Goal: Task Accomplishment & Management: Use online tool/utility

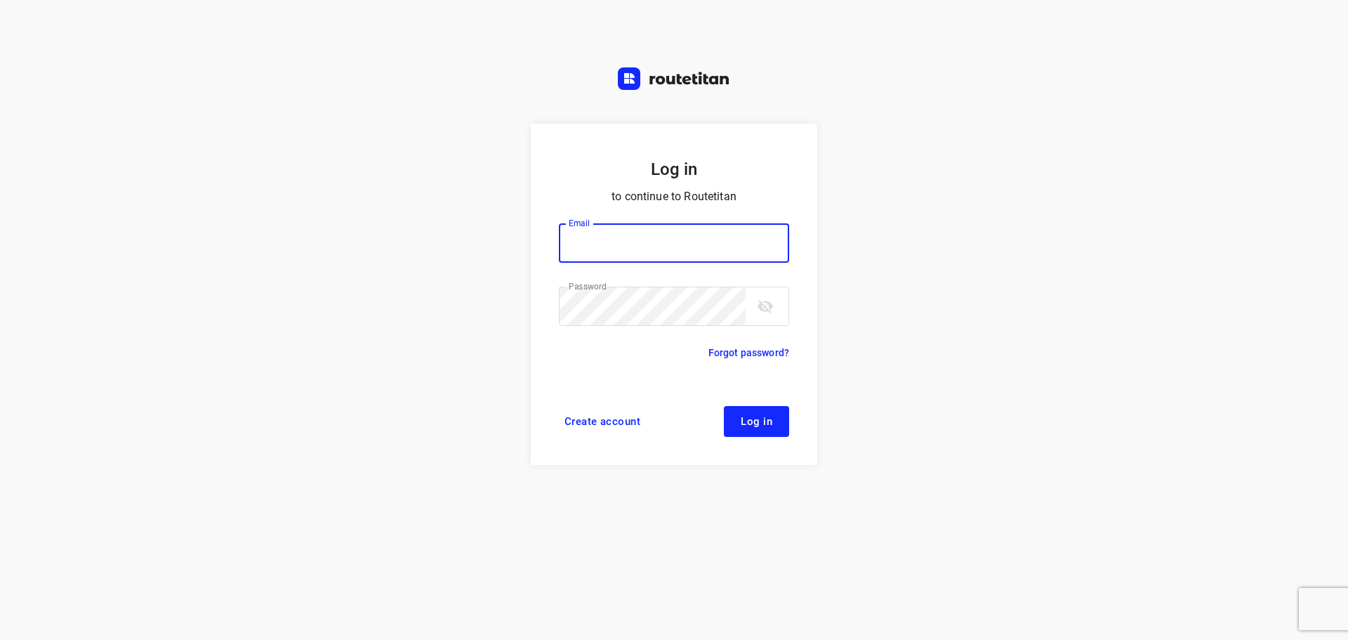
type input "didier@areco.be"
click at [758, 423] on span "Log in" at bounding box center [757, 421] width 32 height 11
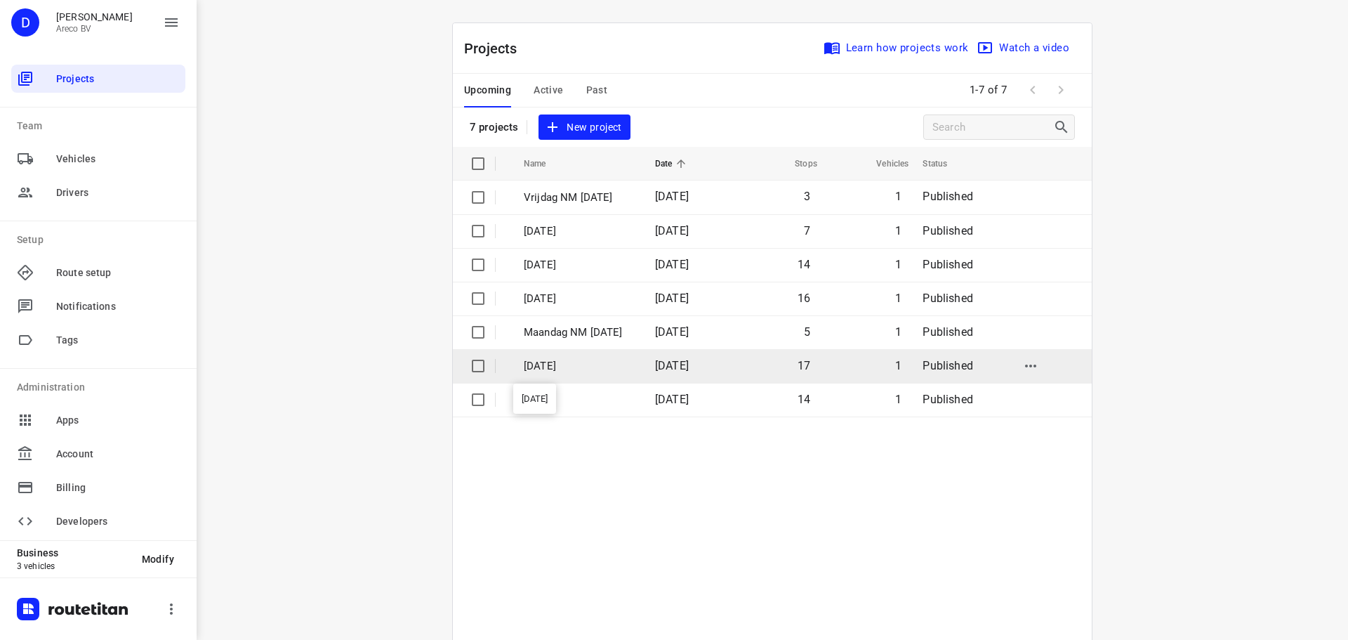
click at [617, 367] on p "[DATE]" at bounding box center [579, 366] width 110 height 16
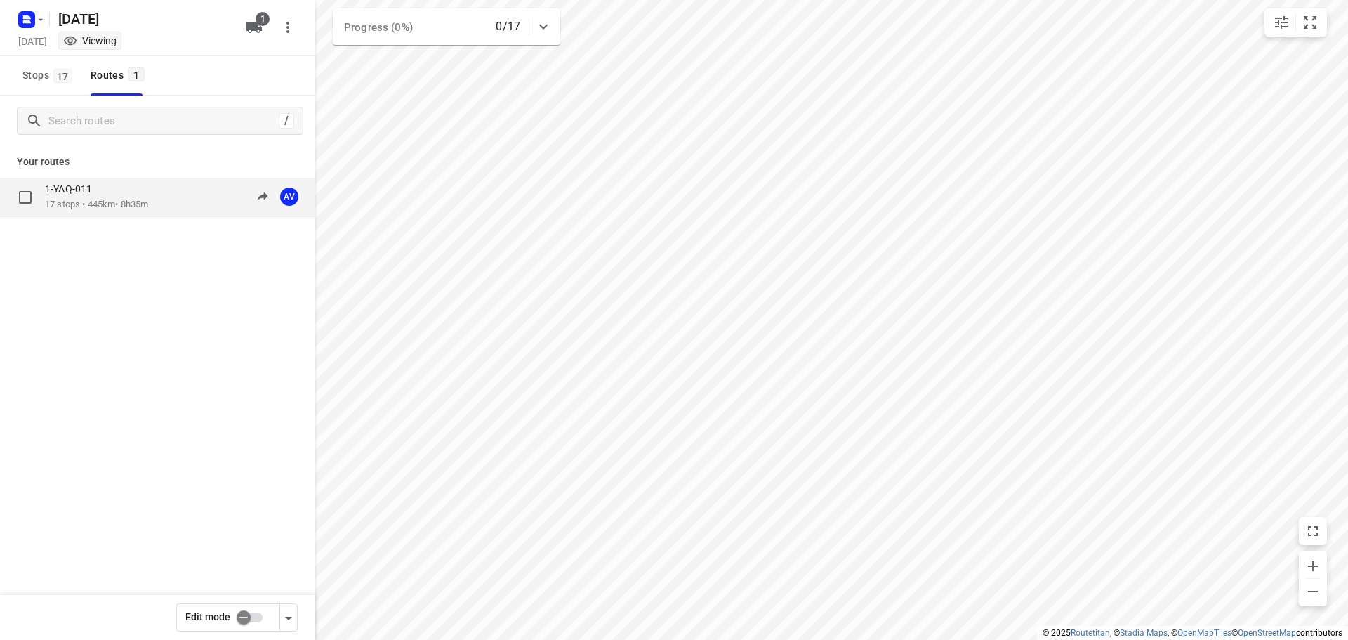
click at [115, 197] on div "1-YAQ-011" at bounding box center [96, 190] width 103 height 15
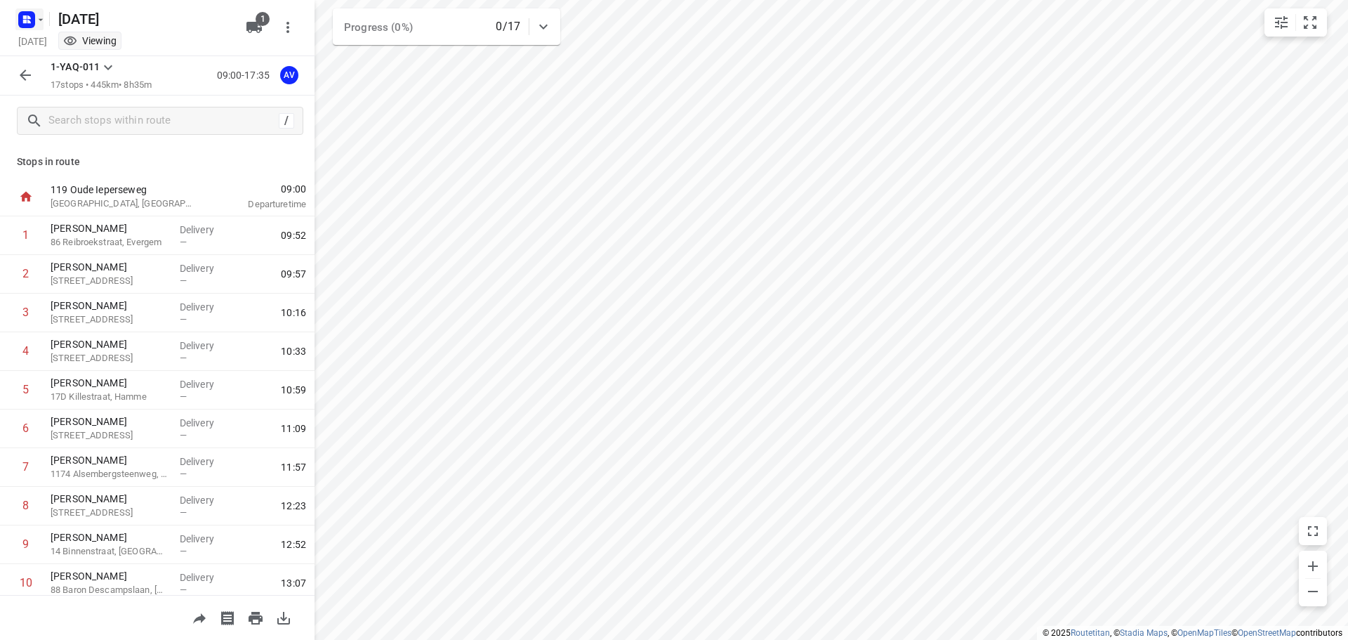
click at [36, 22] on icon "button" at bounding box center [40, 19] width 11 height 11
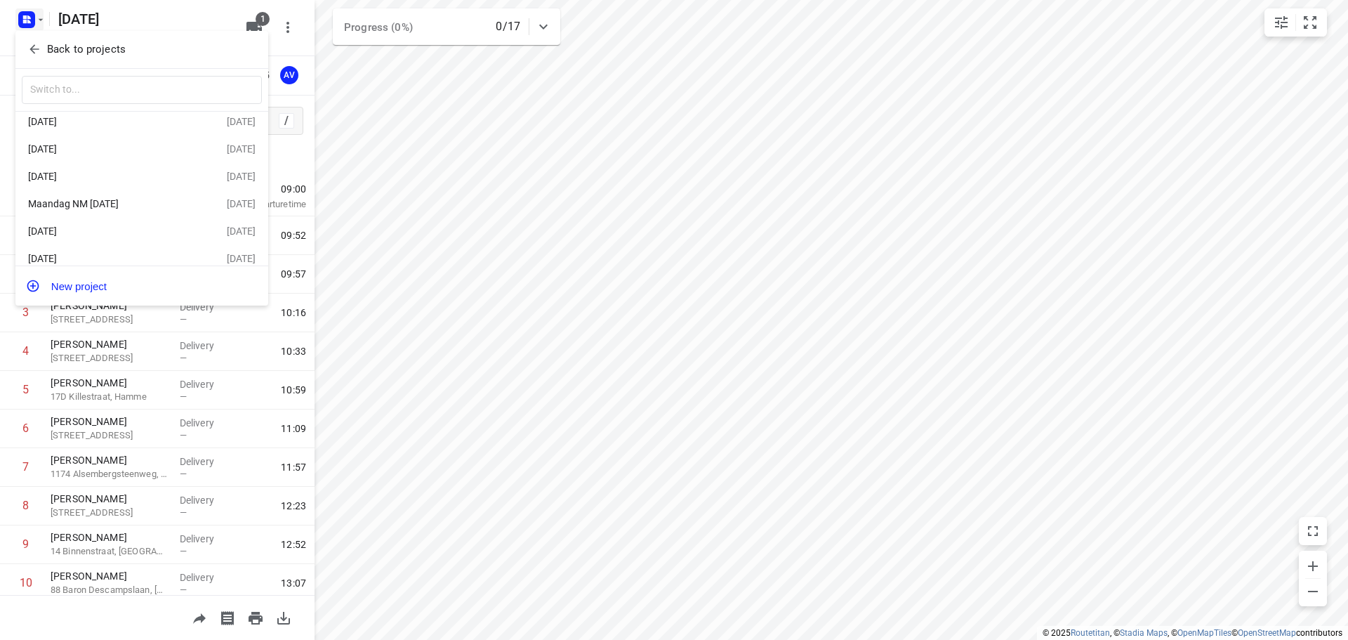
scroll to position [53, 0]
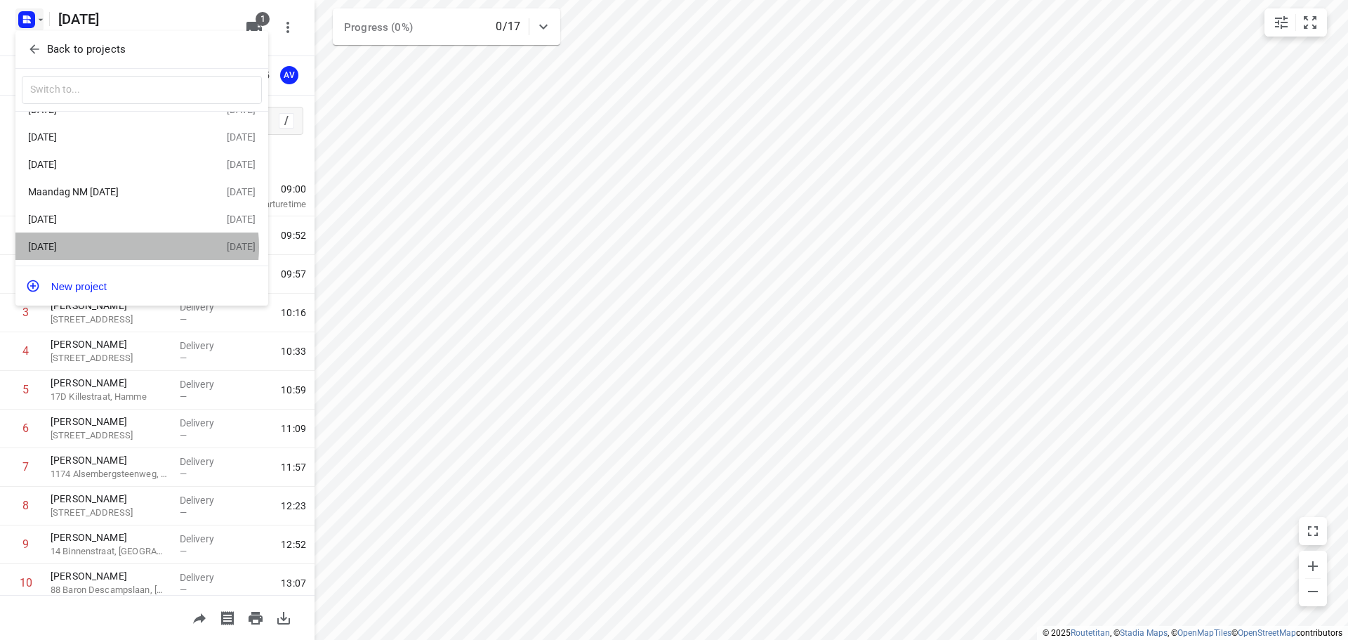
click at [131, 246] on div "[DATE]" at bounding box center [109, 246] width 162 height 11
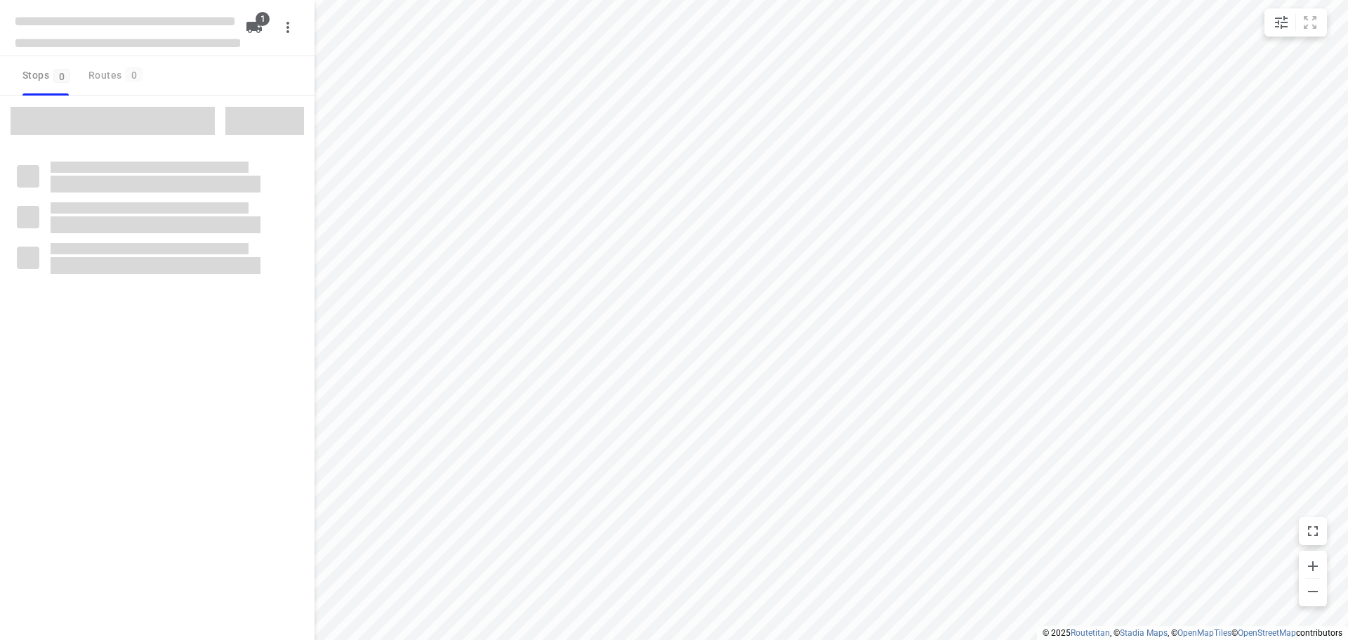
type input "distance"
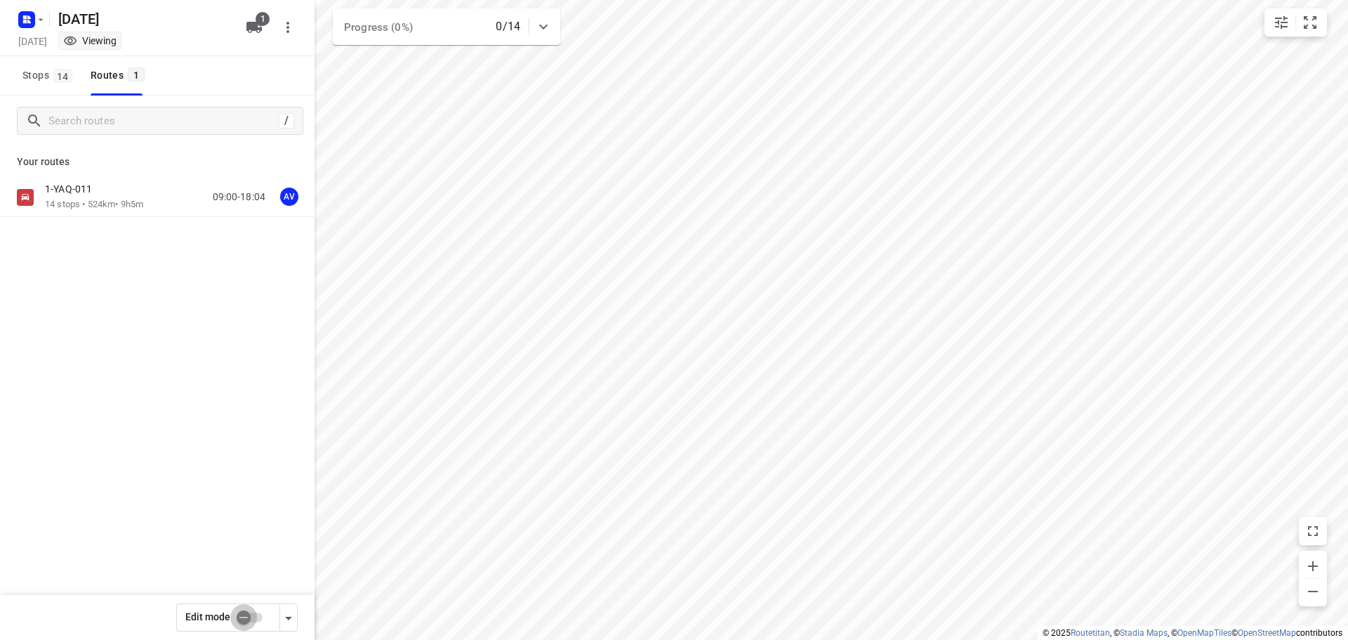
click at [251, 614] on input "checkbox" at bounding box center [244, 617] width 80 height 27
checkbox input "true"
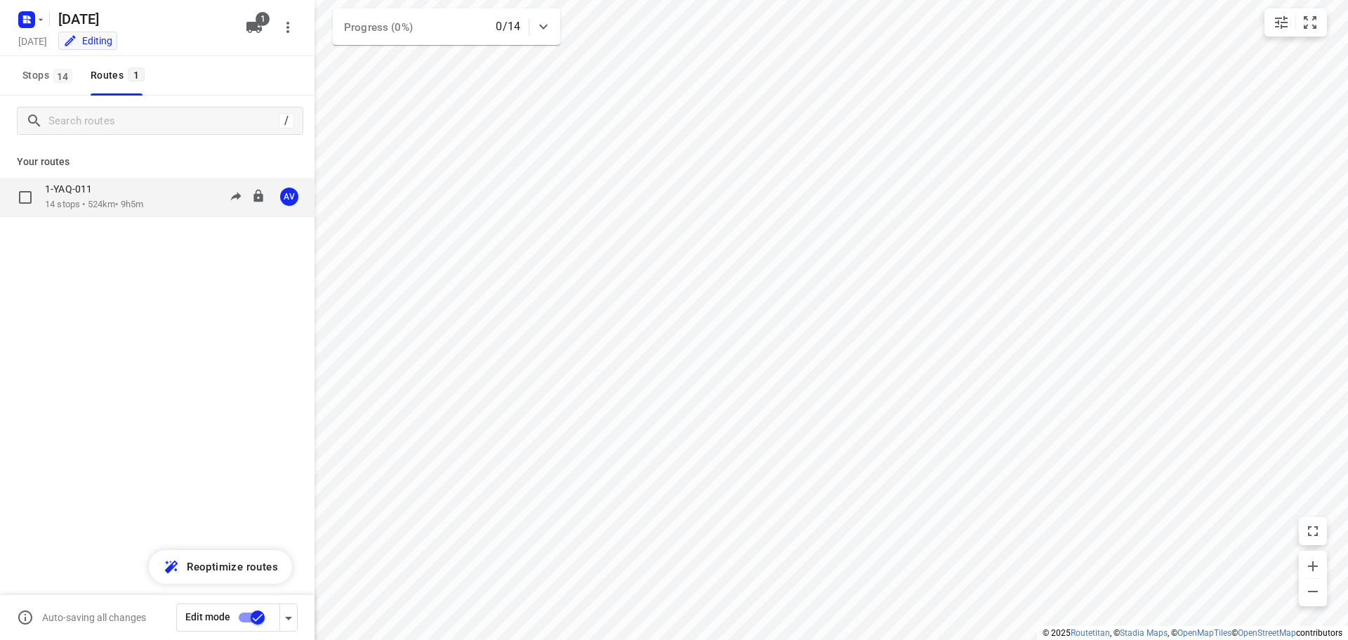
click at [157, 199] on div "1-YAQ-011 14 stops • 524km • 9h5m 09:00-18:04 AV" at bounding box center [180, 197] width 270 height 29
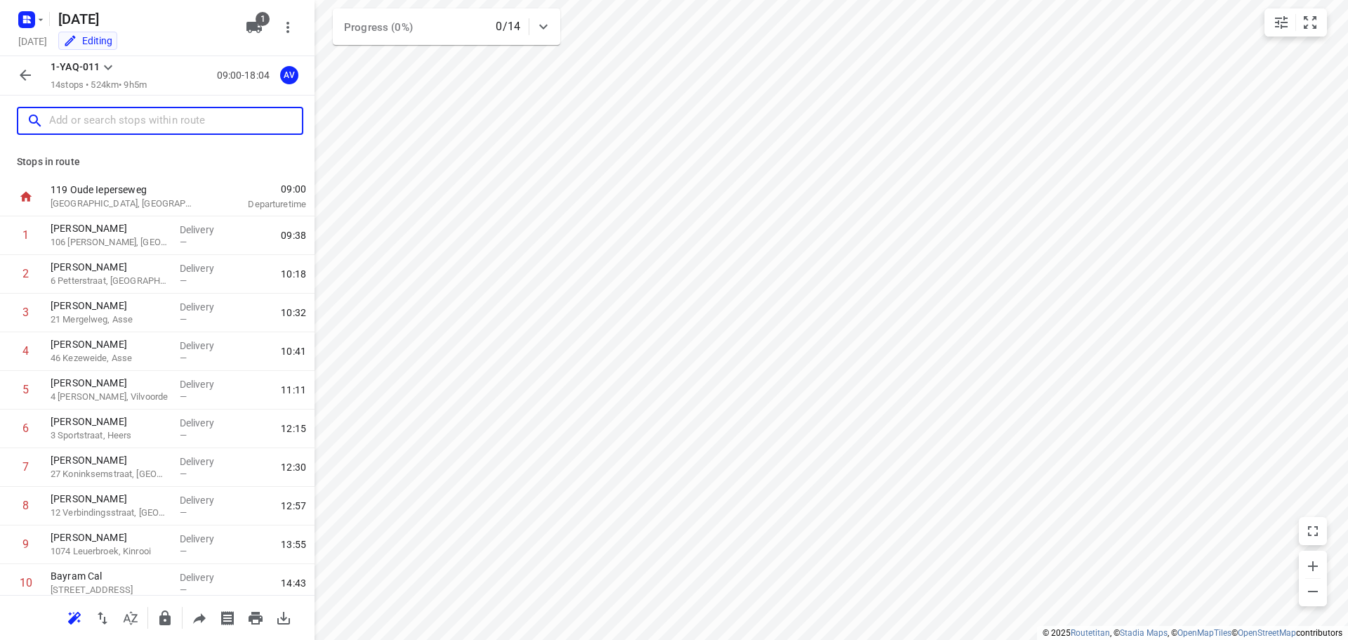
click at [147, 124] on input "text" at bounding box center [175, 121] width 253 height 22
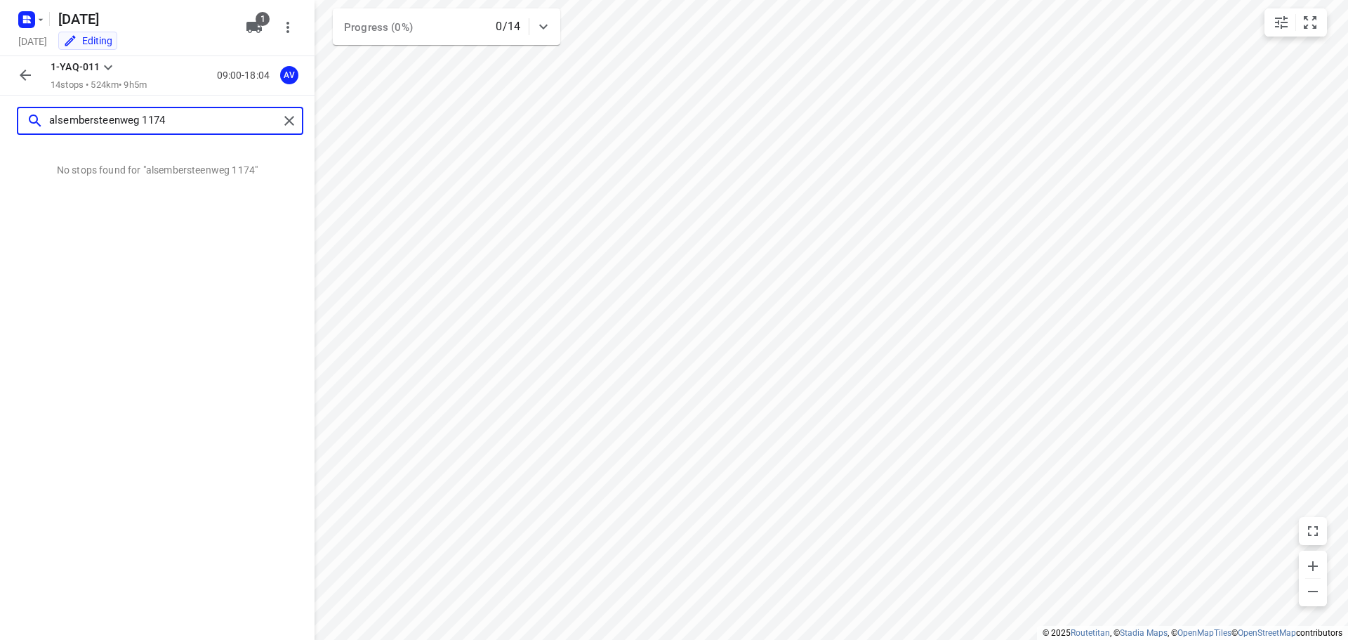
click at [93, 116] on input "alsembersteenweg 1174" at bounding box center [164, 121] width 230 height 22
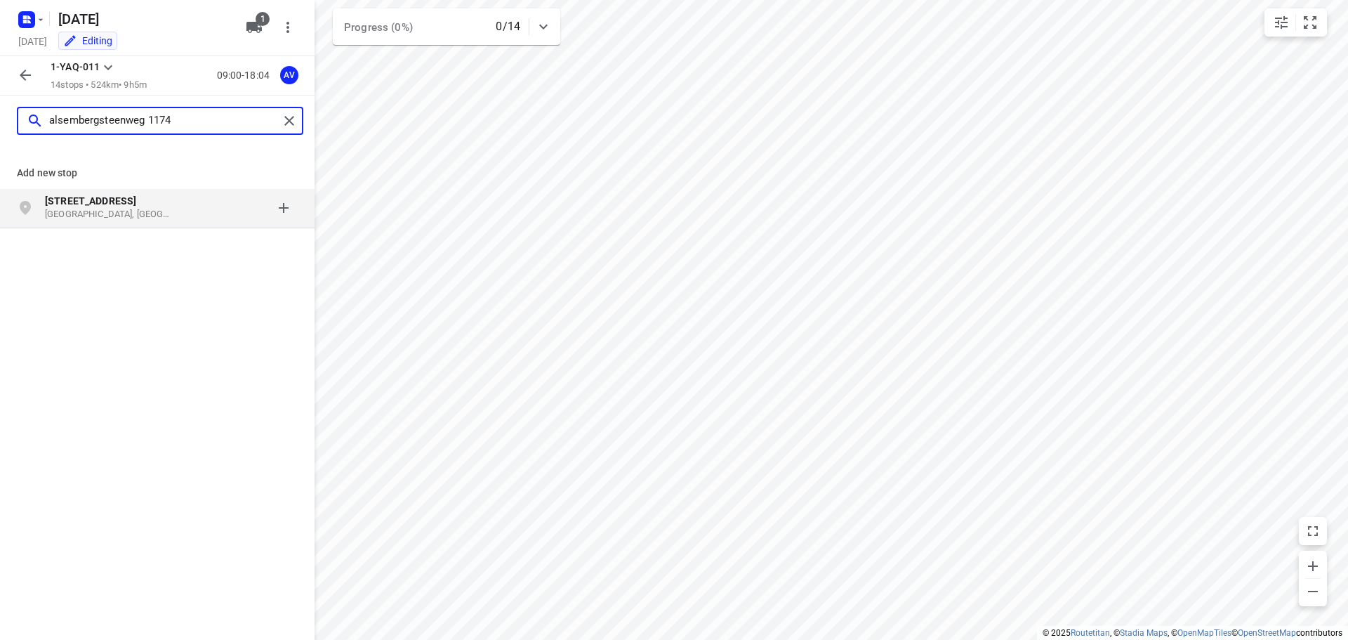
type input "alsembergsteenweg 1174"
click at [184, 210] on div "[STREET_ADDRESS]" at bounding box center [116, 208] width 143 height 28
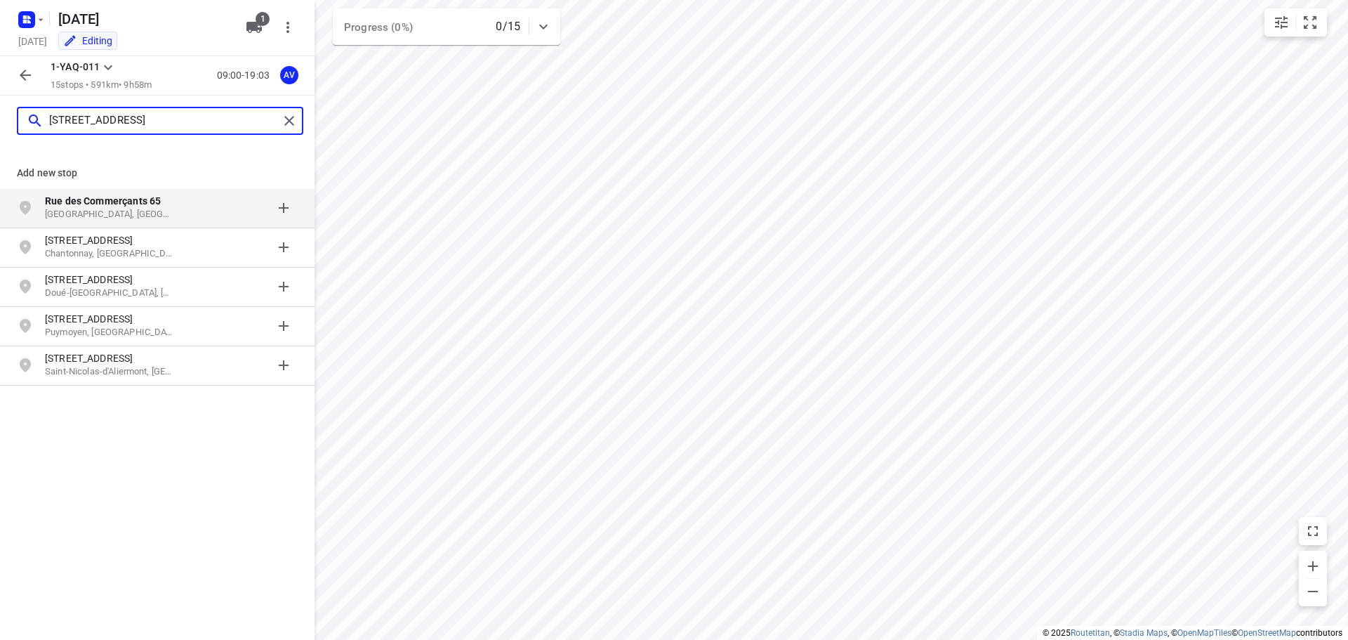
type input "[STREET_ADDRESS]"
click at [166, 209] on p "[GEOGRAPHIC_DATA], [GEOGRAPHIC_DATA]" at bounding box center [109, 214] width 129 height 13
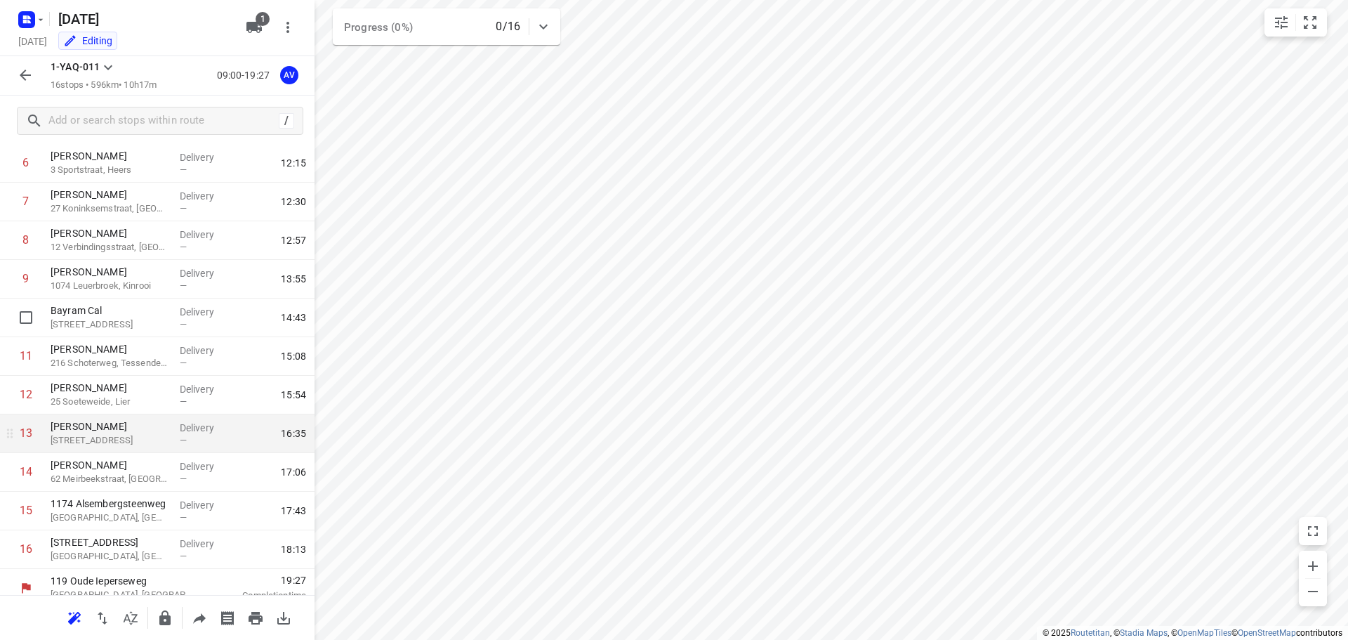
scroll to position [278, 0]
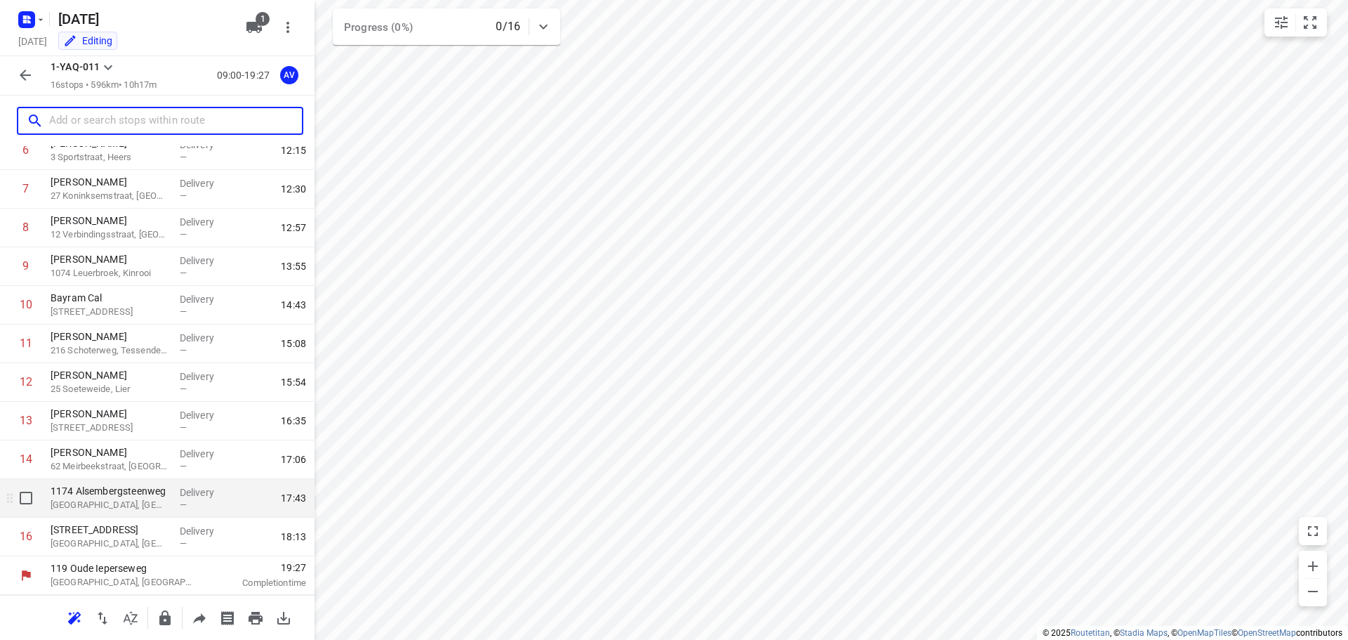
click at [119, 511] on p "[GEOGRAPHIC_DATA], [GEOGRAPHIC_DATA]" at bounding box center [110, 505] width 118 height 14
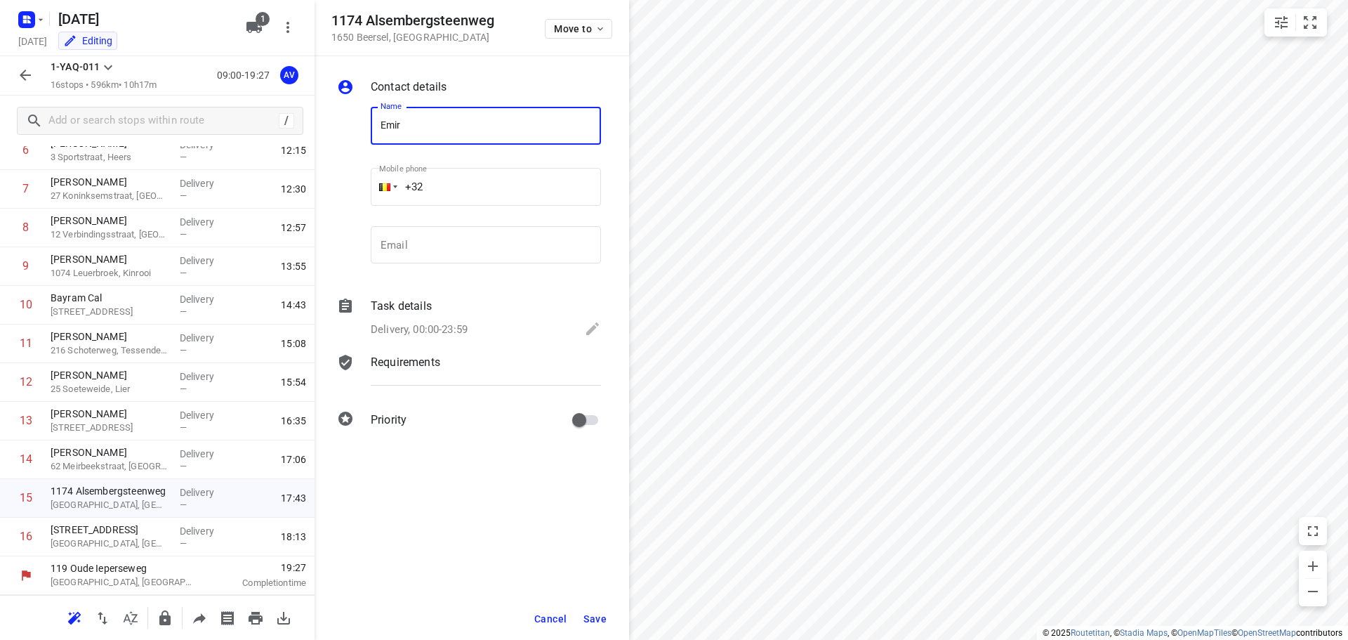
type input "[PERSON_NAME]"
drag, startPoint x: 471, startPoint y: 183, endPoint x: 468, endPoint y: 159, distance: 24.7
click at [471, 183] on input "+32" at bounding box center [486, 187] width 230 height 38
type input "[PHONE_NUMBER]"
click at [452, 327] on p "Delivery, 00:00-23:59" at bounding box center [419, 330] width 97 height 16
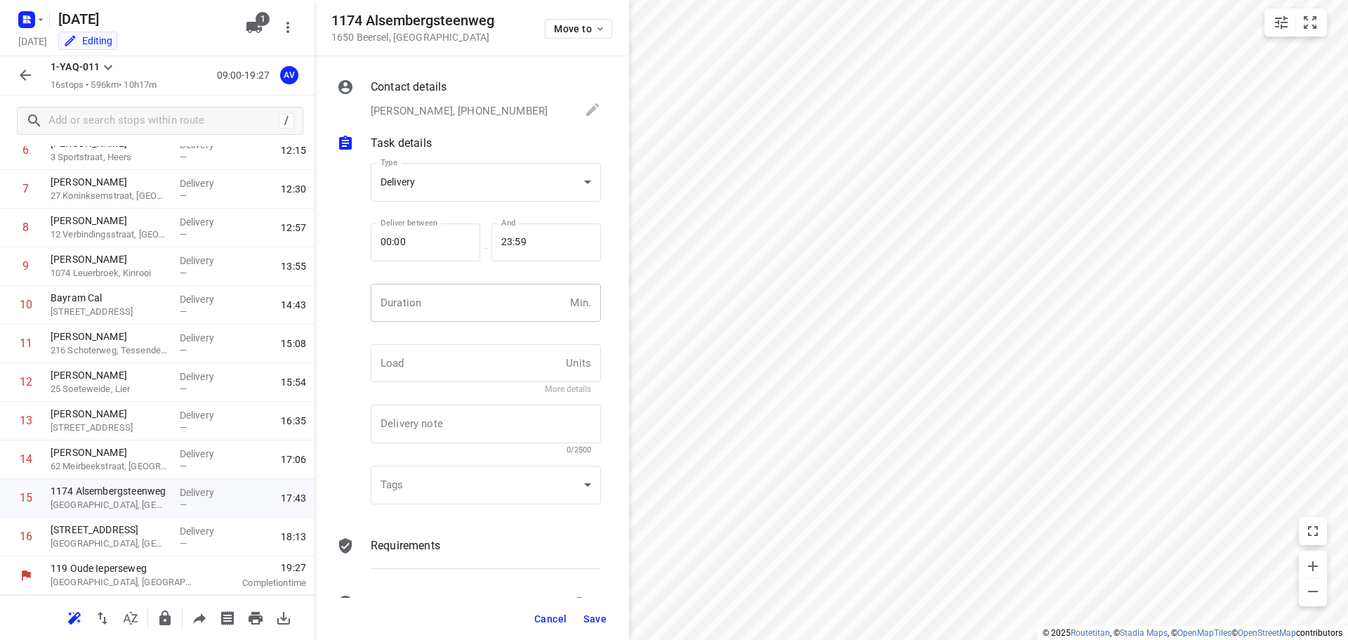
click at [455, 318] on input "number" at bounding box center [468, 303] width 194 height 38
type input "1"
click at [590, 613] on span "Save" at bounding box center [595, 618] width 23 height 11
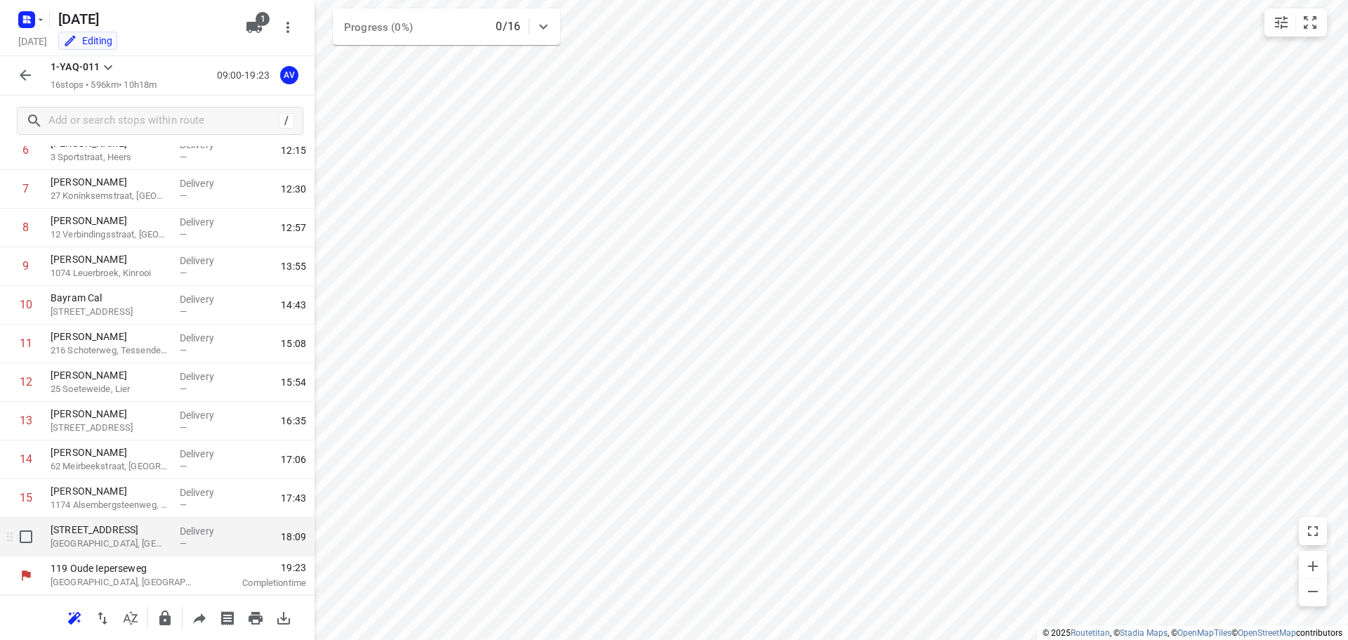
click at [127, 539] on p "[GEOGRAPHIC_DATA], [GEOGRAPHIC_DATA]" at bounding box center [110, 544] width 118 height 14
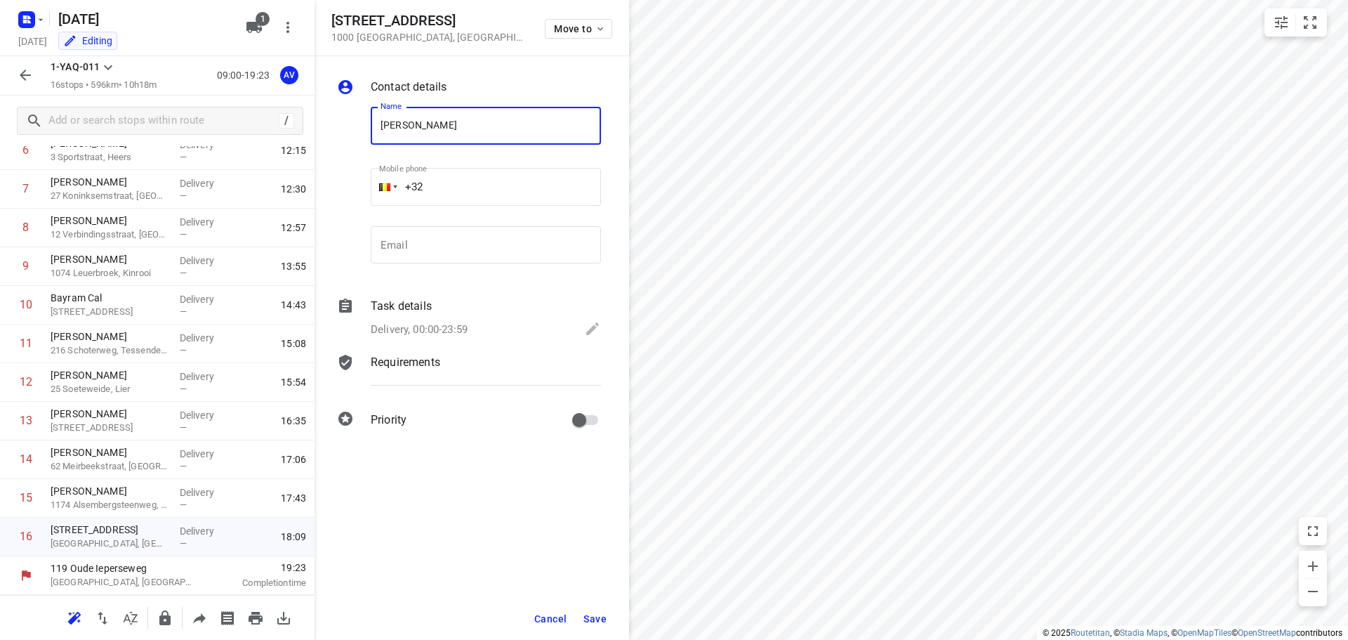
type input "[PERSON_NAME]"
click at [476, 189] on input "+32" at bounding box center [486, 187] width 230 height 38
type input "[PHONE_NUMBER]"
click at [447, 327] on p "Delivery, 00:00-23:59" at bounding box center [419, 330] width 97 height 16
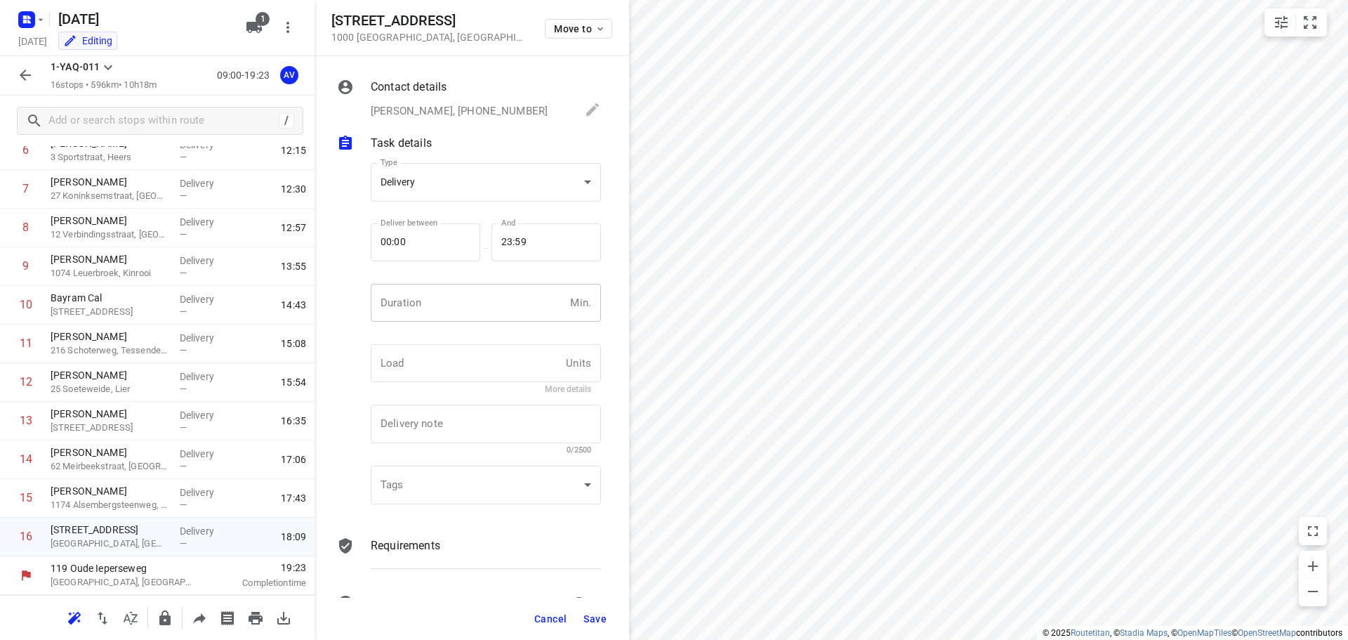
click at [490, 305] on input "number" at bounding box center [468, 303] width 194 height 38
type input "1"
click at [600, 619] on span "Save" at bounding box center [595, 618] width 23 height 11
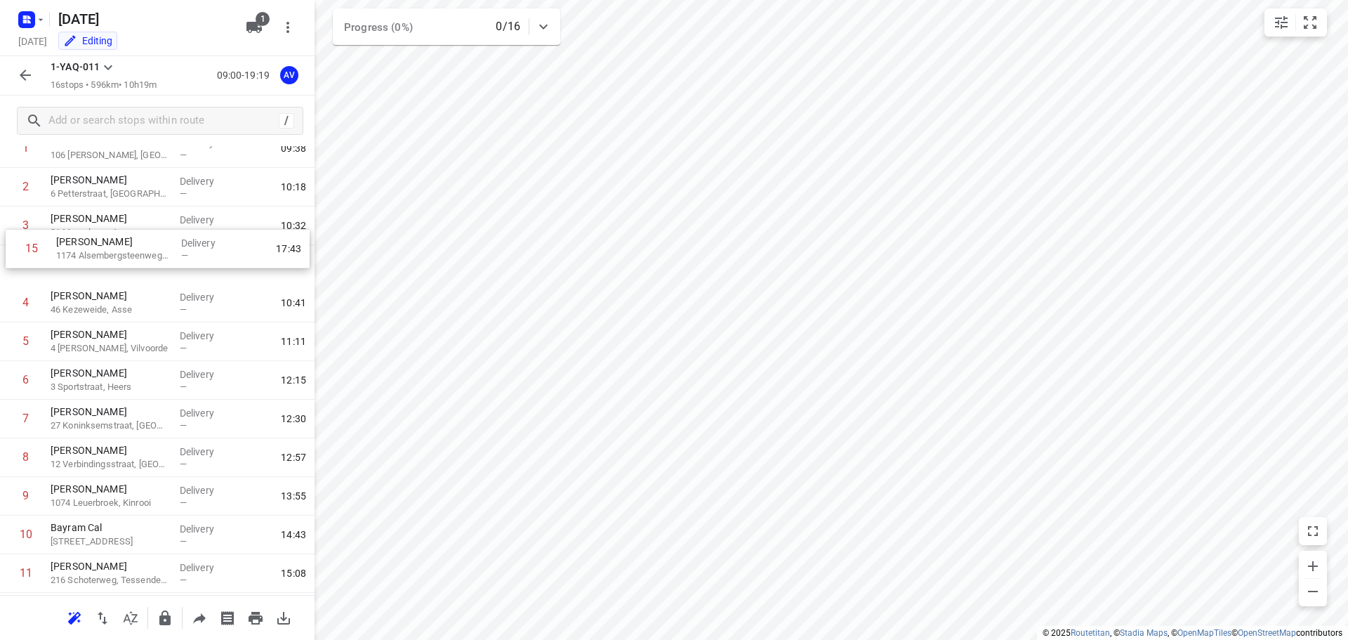
scroll to position [86, 0]
drag, startPoint x: 8, startPoint y: 501, endPoint x: 15, endPoint y: 302, distance: 199.6
click at [15, 302] on div "1 [PERSON_NAME] 106 [PERSON_NAME], [GEOGRAPHIC_DATA] Delivery — 09:38 2 [PERSON…" at bounding box center [157, 439] width 315 height 618
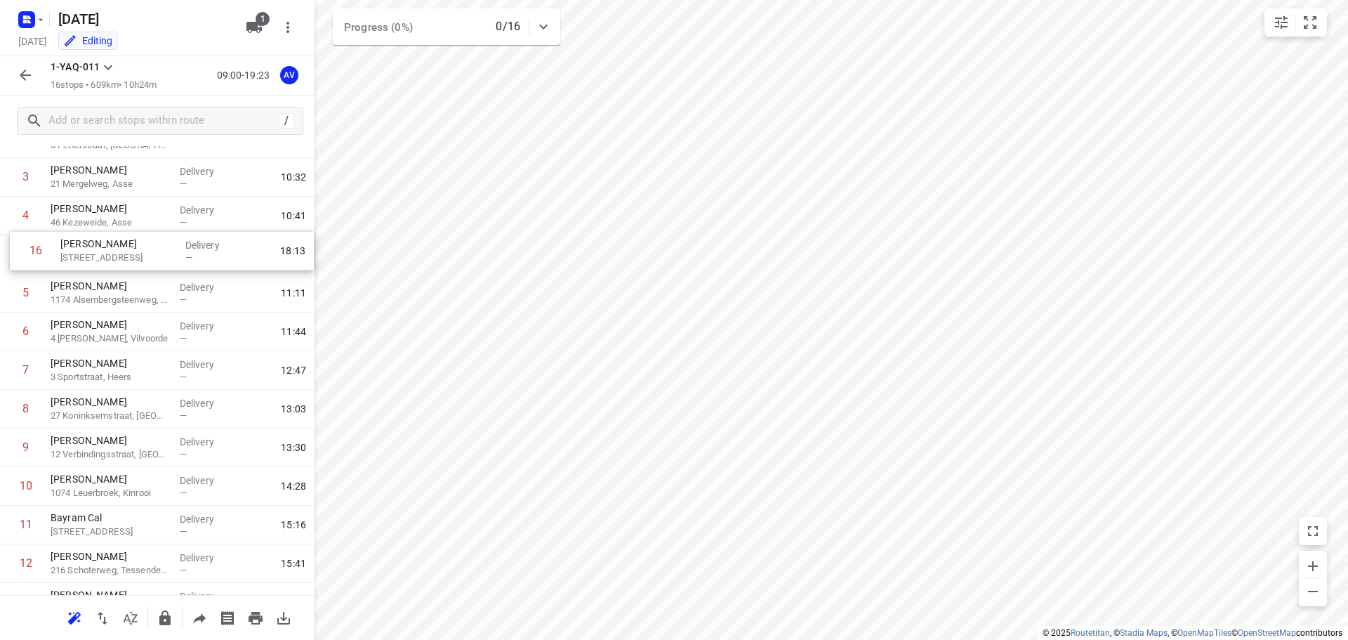
scroll to position [134, 0]
drag, startPoint x: 3, startPoint y: 542, endPoint x: 13, endPoint y: 296, distance: 246.0
click at [13, 296] on div "1 [PERSON_NAME] 106 [PERSON_NAME], [GEOGRAPHIC_DATA] Delivery — 09:38 2 [PERSON…" at bounding box center [157, 391] width 315 height 618
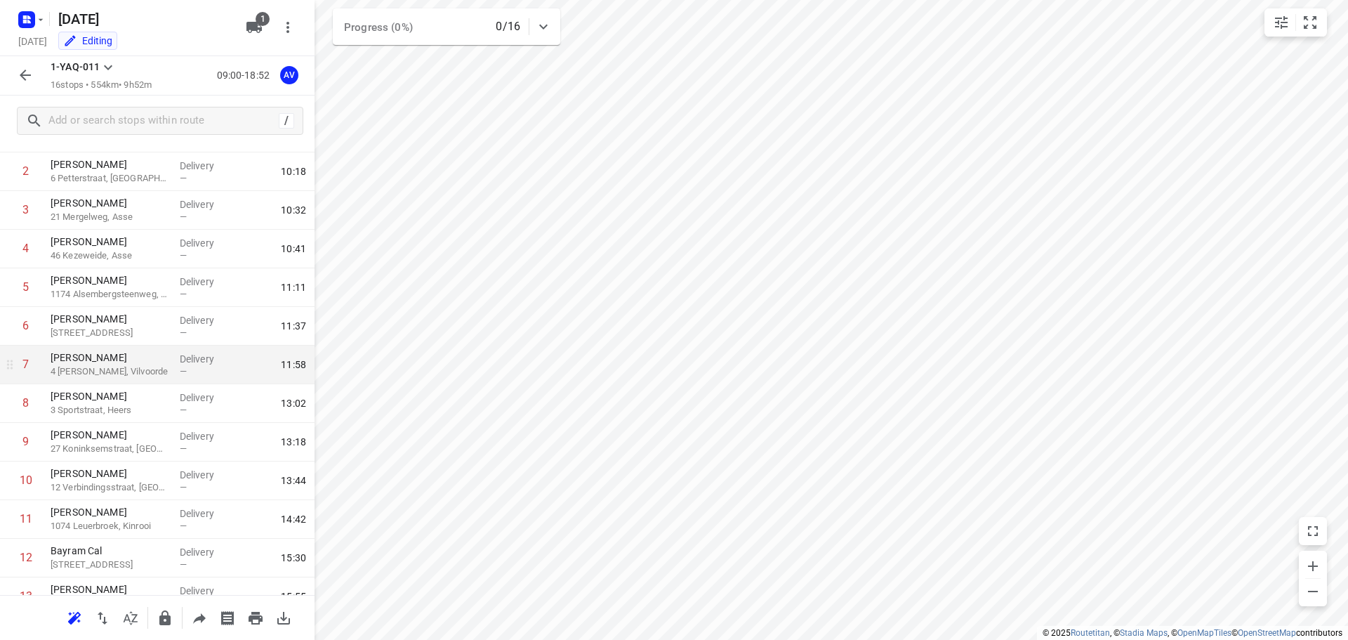
scroll to position [0, 0]
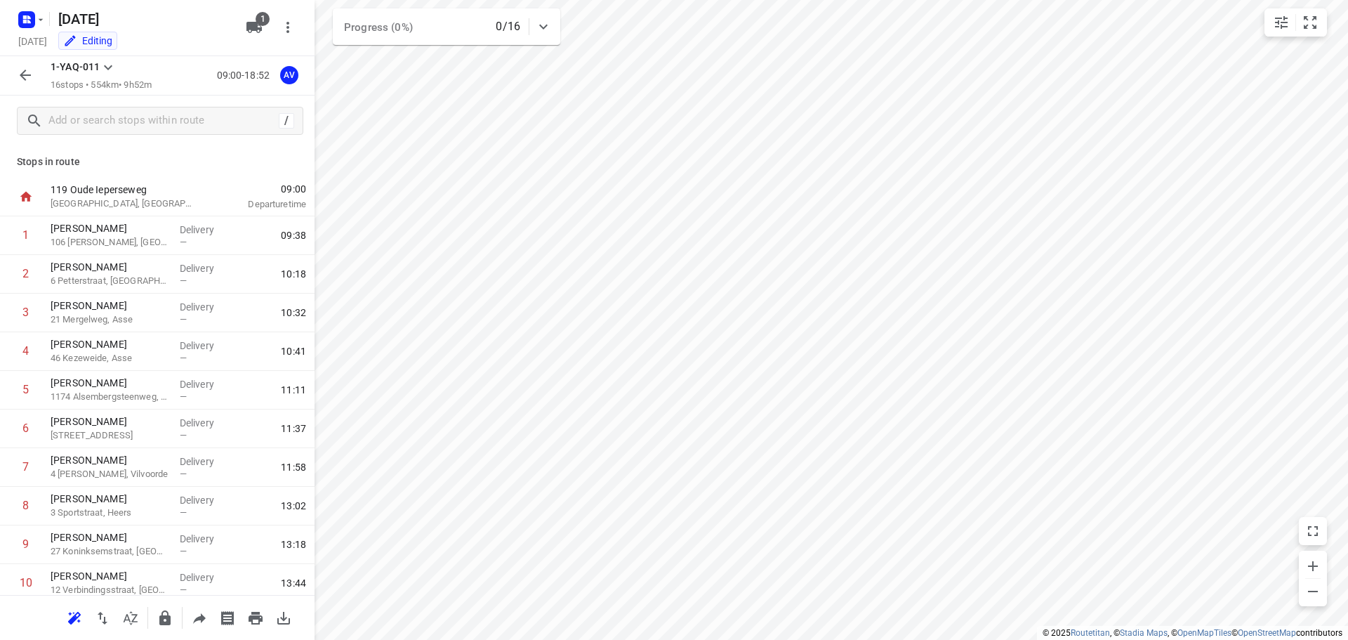
click at [21, 73] on icon "button" at bounding box center [25, 75] width 17 height 17
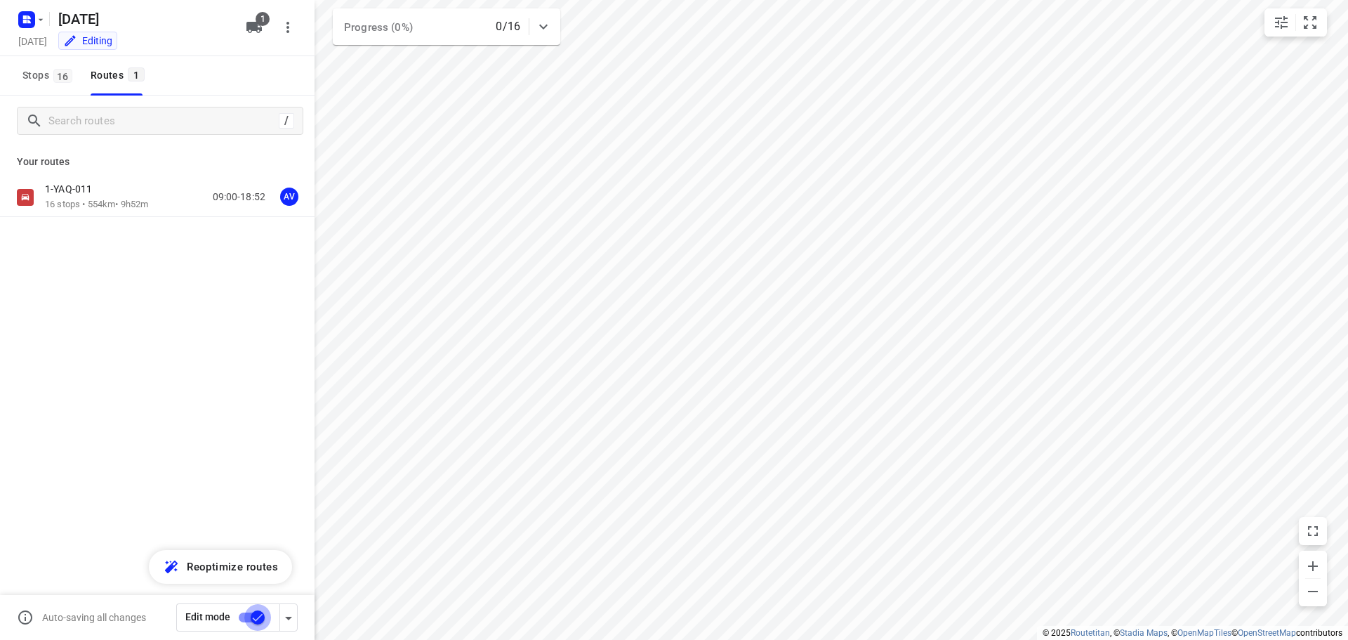
click at [248, 615] on input "checkbox" at bounding box center [258, 617] width 80 height 27
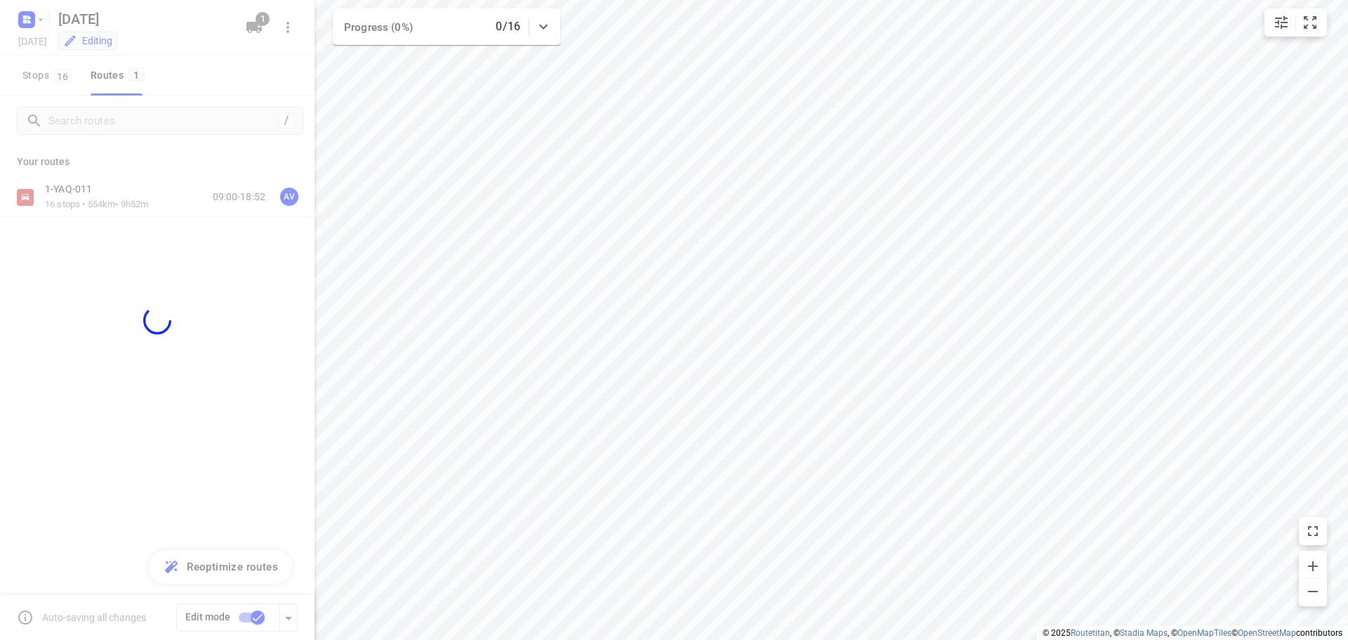
checkbox input "false"
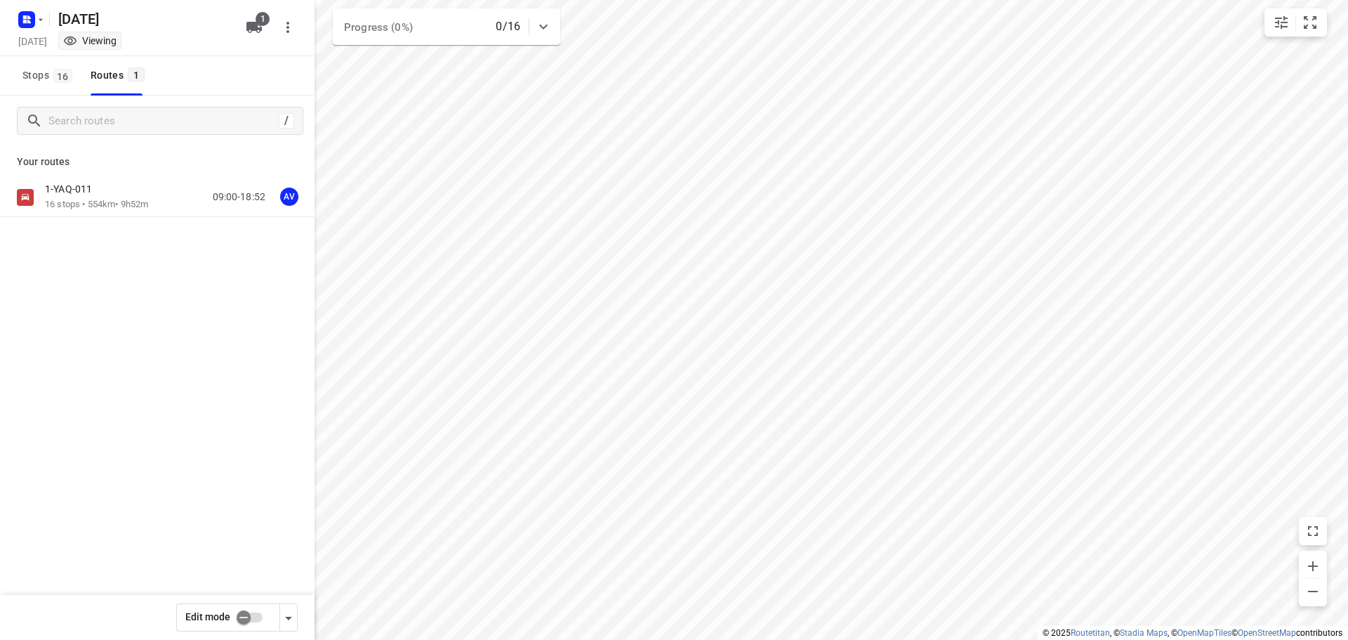
click at [159, 197] on div "1-YAQ-011 16 stops • 554km • 9h52m 09:00-18:52 AV" at bounding box center [180, 197] width 270 height 29
